Goal: Task Accomplishment & Management: Use online tool/utility

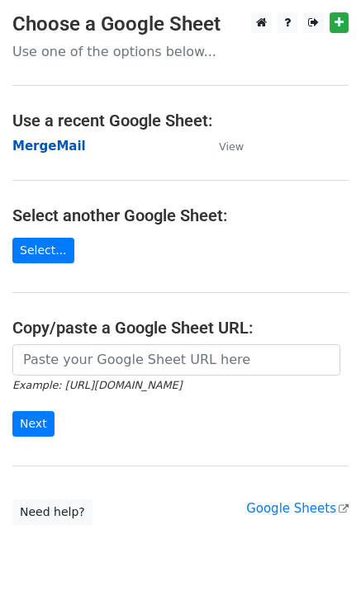
drag, startPoint x: 0, startPoint y: 0, endPoint x: 48, endPoint y: 144, distance: 151.5
click at [48, 144] on strong "MergeMail" at bounding box center [49, 146] width 74 height 15
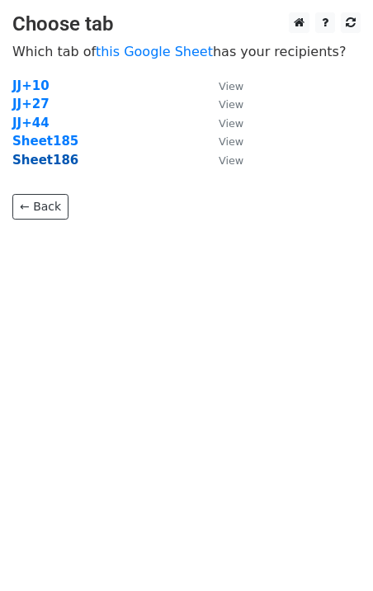
click at [54, 165] on strong "Sheet186" at bounding box center [45, 160] width 66 height 15
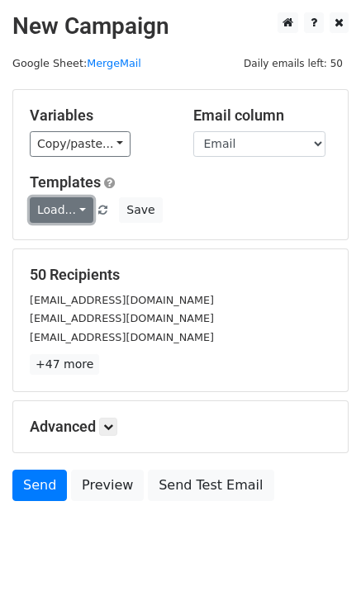
click at [70, 206] on link "Load..." at bounding box center [62, 210] width 64 height 26
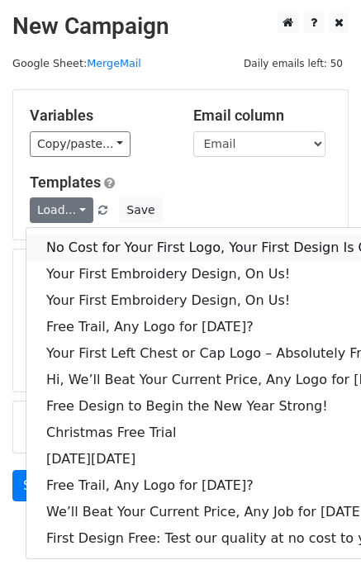
click at [88, 246] on link "No Cost for Your First Logo, Your First Design Is On Us!" at bounding box center [225, 248] width 399 height 26
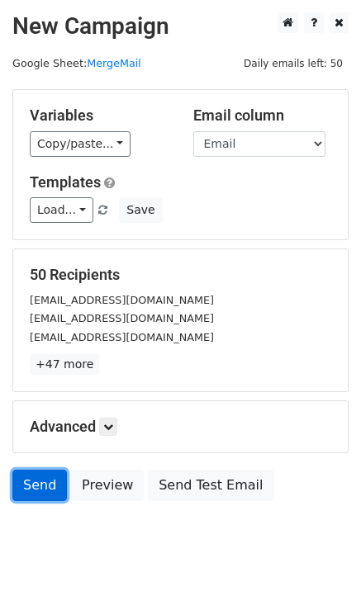
drag, startPoint x: 45, startPoint y: 489, endPoint x: 31, endPoint y: 491, distance: 14.1
click at [45, 489] on link "Send" at bounding box center [39, 485] width 55 height 31
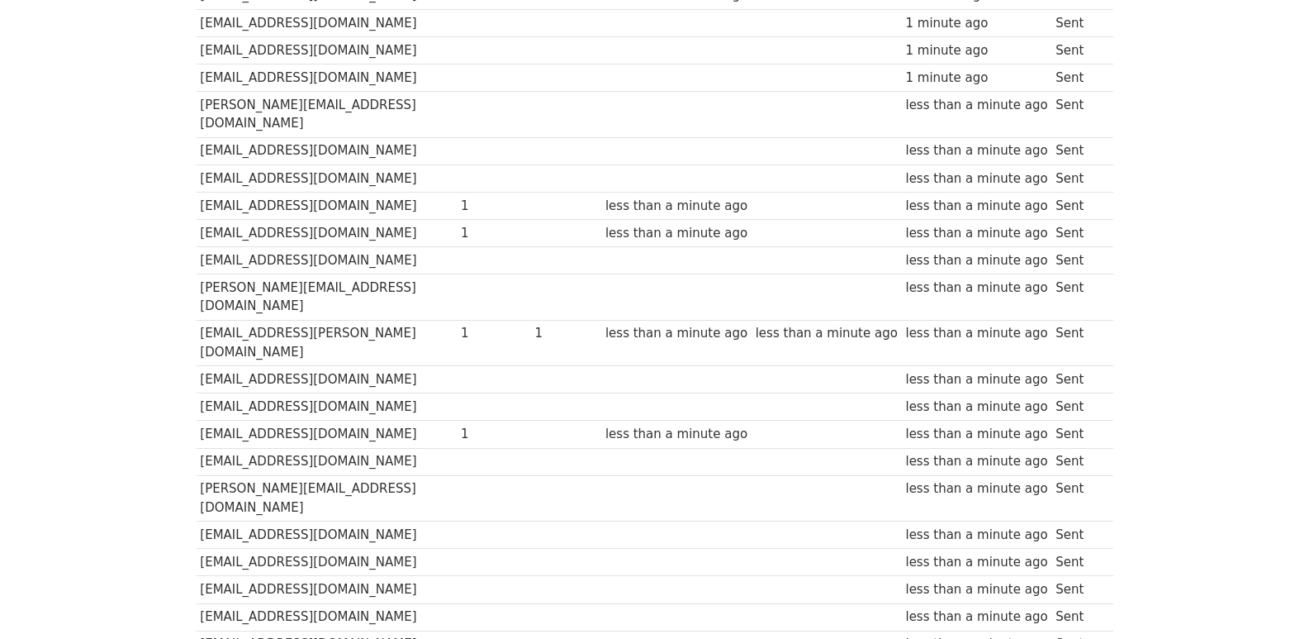
scroll to position [1150, 0]
